Goal: Task Accomplishment & Management: Complete application form

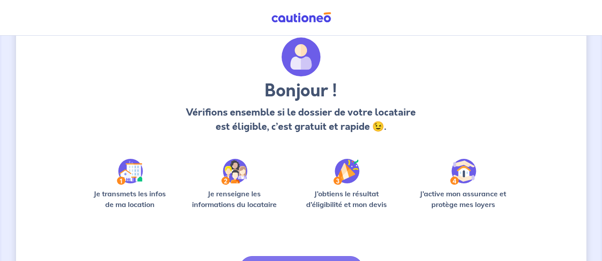
scroll to position [87, 0]
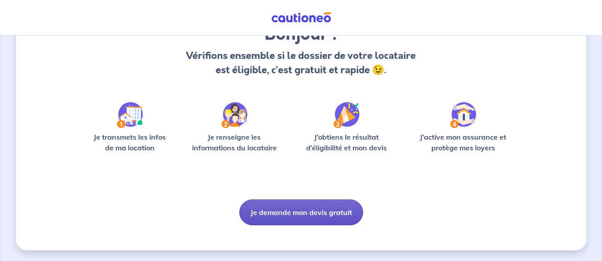
click at [294, 214] on button "Je demande mon devis gratuit" at bounding box center [301, 212] width 124 height 26
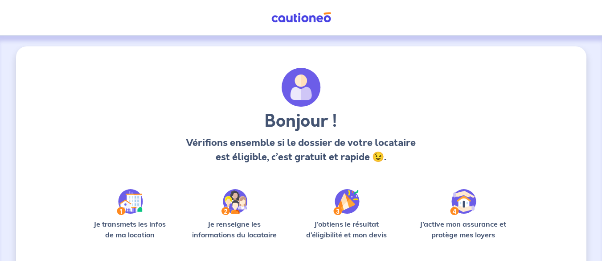
scroll to position [87, 0]
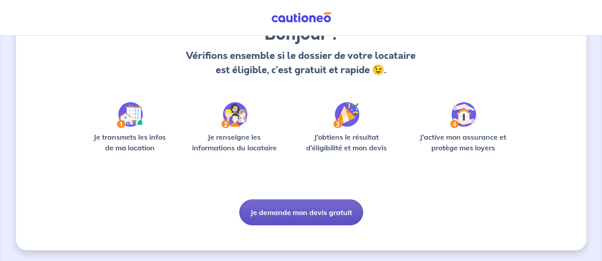
click at [296, 208] on button "Je demande mon devis gratuit" at bounding box center [301, 212] width 124 height 26
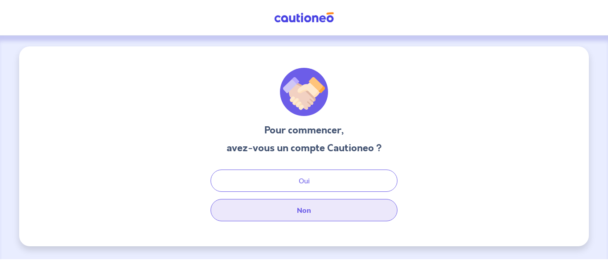
click at [310, 204] on button "Non" at bounding box center [304, 210] width 187 height 22
